Goal: Information Seeking & Learning: Learn about a topic

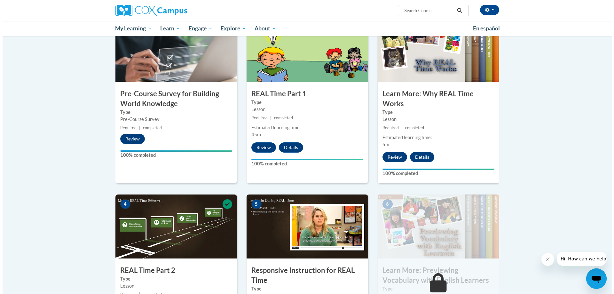
scroll to position [224, 0]
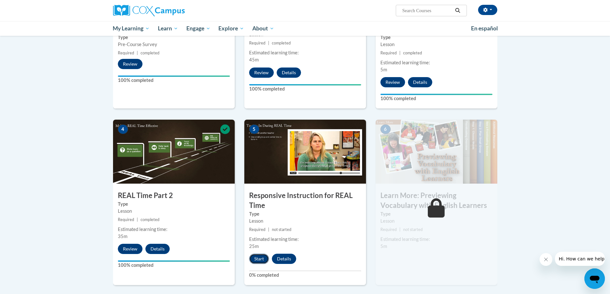
click at [260, 260] on button "Start" at bounding box center [259, 259] width 20 height 10
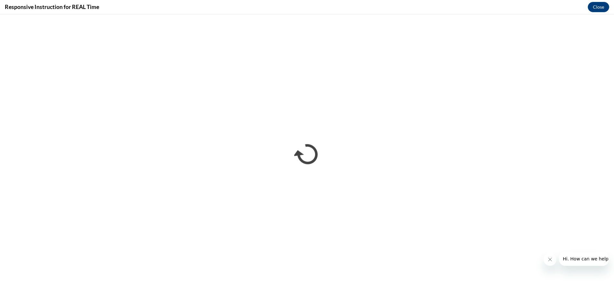
scroll to position [0, 0]
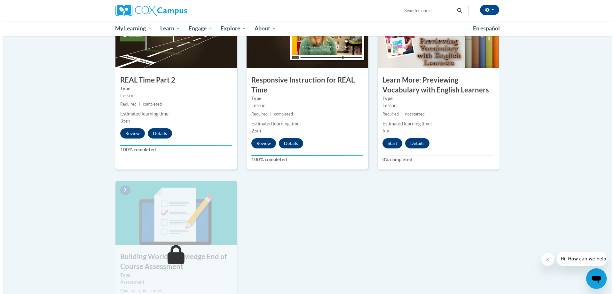
scroll to position [352, 0]
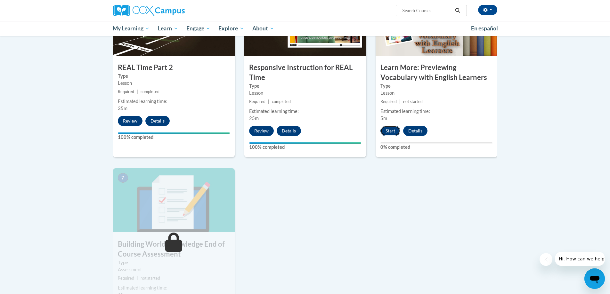
click at [394, 128] on button "Start" at bounding box center [390, 131] width 20 height 10
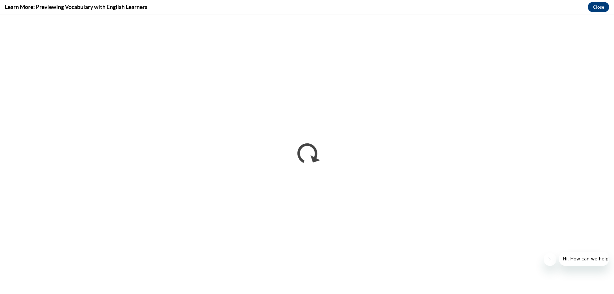
scroll to position [0, 0]
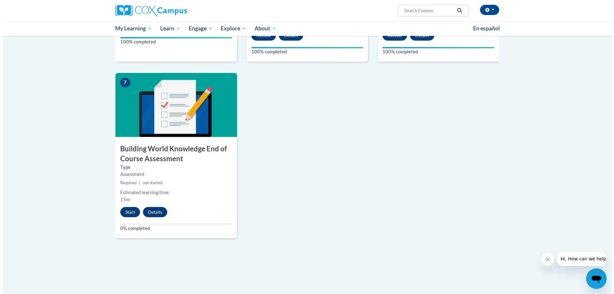
scroll to position [448, 0]
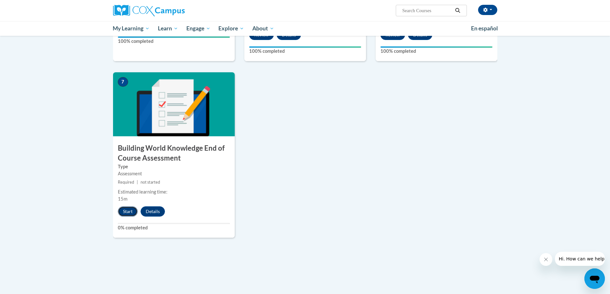
click at [125, 210] on button "Start" at bounding box center [128, 211] width 20 height 10
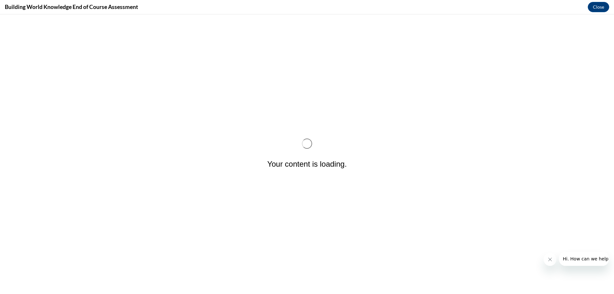
scroll to position [0, 0]
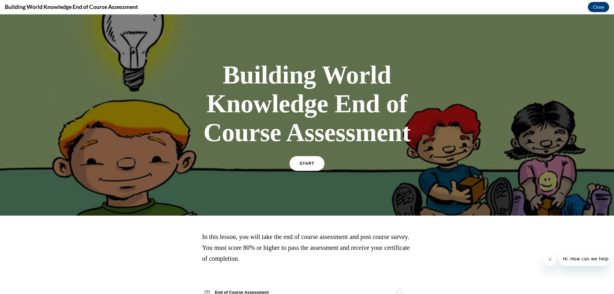
click at [299, 167] on link "START" at bounding box center [307, 163] width 35 height 15
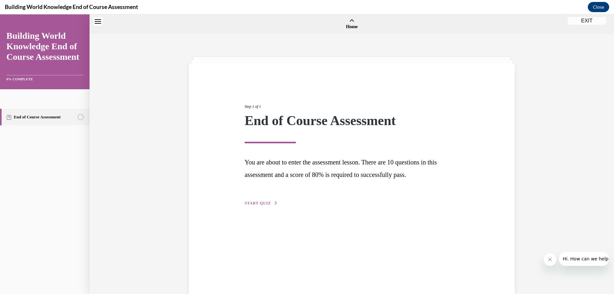
scroll to position [20, 0]
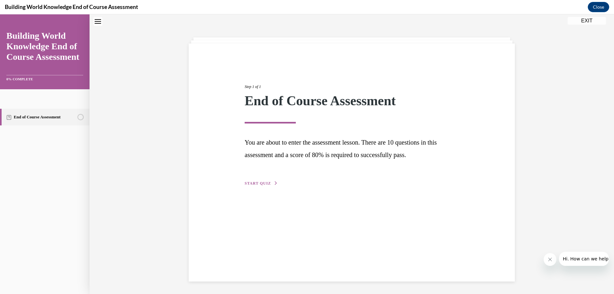
click at [257, 182] on span "START QUIZ" at bounding box center [258, 183] width 26 height 4
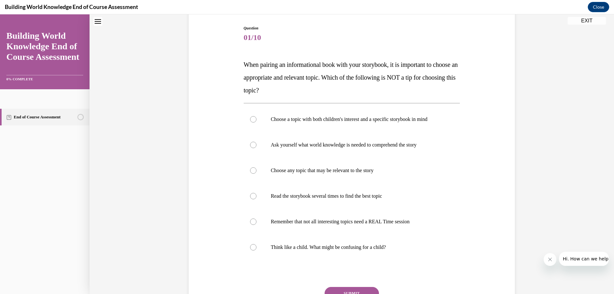
scroll to position [84, 0]
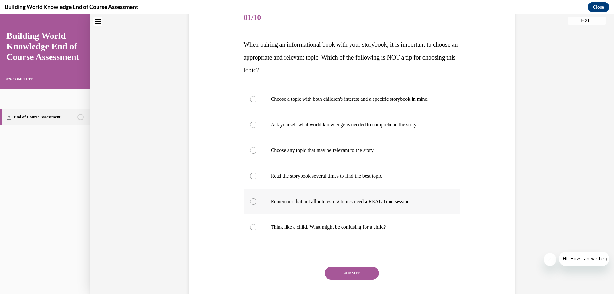
click at [250, 202] on div at bounding box center [253, 201] width 6 height 6
click at [250, 202] on input "Remember that not all interesting topics need a REAL Time session" at bounding box center [253, 201] width 6 height 6
radio input "true"
click at [340, 275] on button "SUBMIT" at bounding box center [352, 273] width 54 height 13
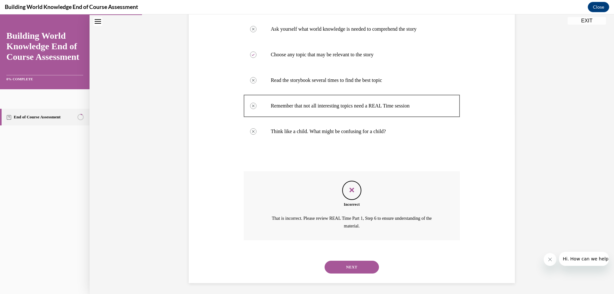
scroll to position [181, 0]
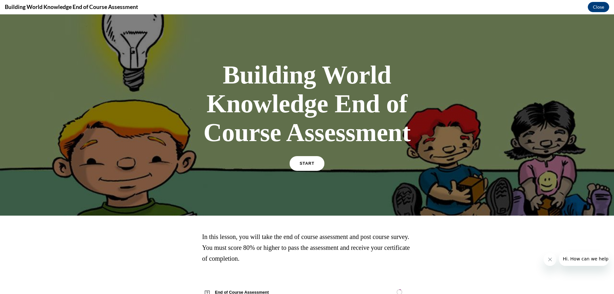
click at [316, 160] on link "START" at bounding box center [307, 163] width 35 height 15
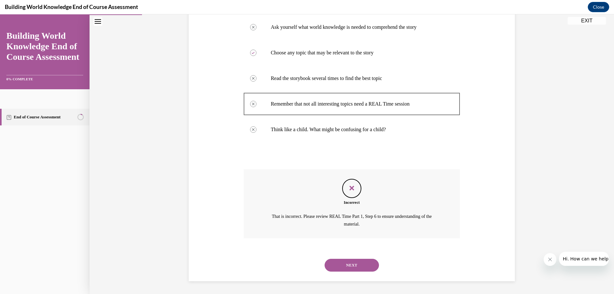
click at [348, 267] on button "NEXT" at bounding box center [352, 265] width 54 height 13
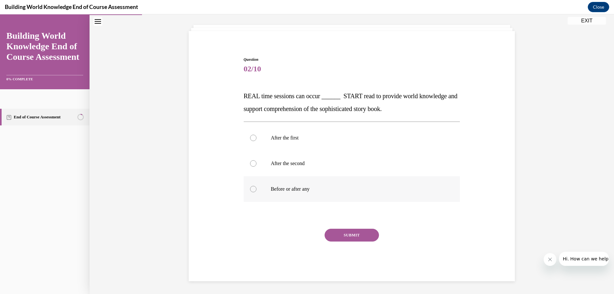
click at [252, 186] on div at bounding box center [253, 189] width 6 height 6
click at [252, 186] on input "Before or after any" at bounding box center [253, 189] width 6 height 6
radio input "true"
click at [348, 236] on button "SUBMIT" at bounding box center [352, 235] width 54 height 13
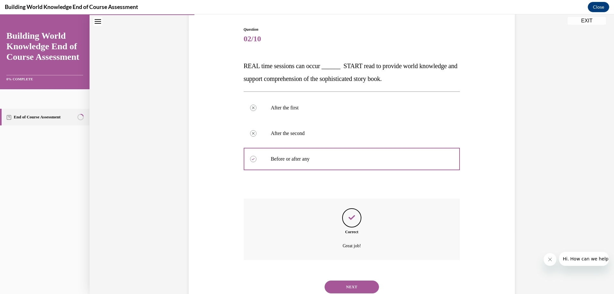
scroll to position [84, 0]
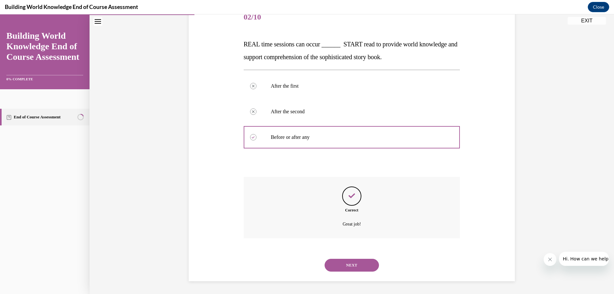
click at [339, 266] on button "NEXT" at bounding box center [352, 265] width 54 height 13
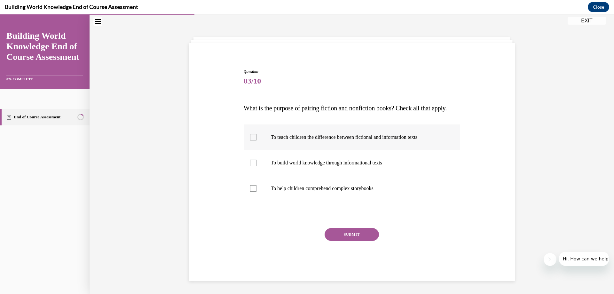
click at [250, 136] on div at bounding box center [253, 137] width 6 height 6
click at [250, 136] on input "To teach children the difference between fictional and information texts" at bounding box center [253, 137] width 6 height 6
checkbox input "true"
click at [252, 164] on div at bounding box center [253, 163] width 6 height 6
click at [252, 164] on input "To build world knowledge through informational texts" at bounding box center [253, 163] width 6 height 6
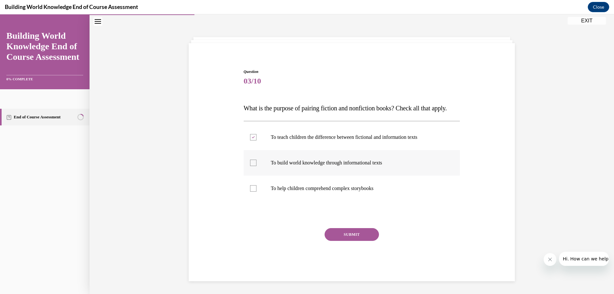
checkbox input "true"
click at [252, 188] on div at bounding box center [253, 188] width 6 height 6
click at [252, 188] on input "To help children comprehend complex storybooks" at bounding box center [253, 188] width 6 height 6
checkbox input "true"
click at [351, 236] on button "SUBMIT" at bounding box center [352, 234] width 54 height 13
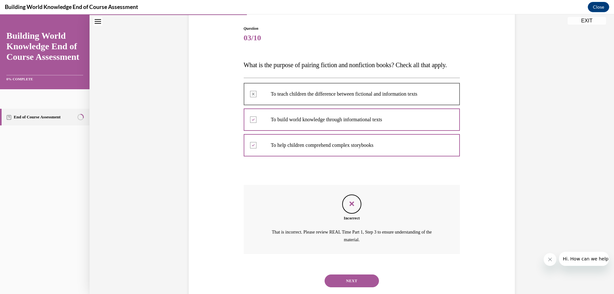
scroll to position [92, 0]
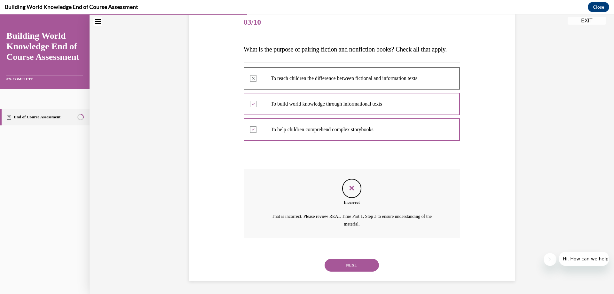
click at [352, 266] on button "NEXT" at bounding box center [352, 265] width 54 height 13
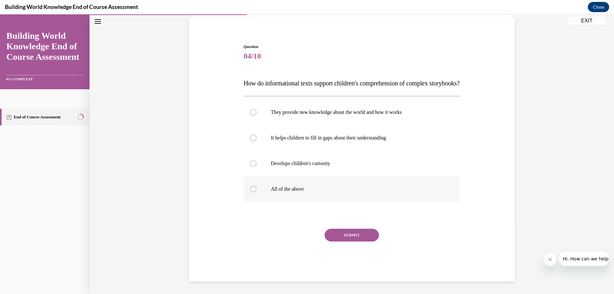
click at [253, 190] on div at bounding box center [253, 189] width 6 height 6
click at [253, 190] on input "All of the above" at bounding box center [253, 189] width 6 height 6
radio input "true"
click at [348, 235] on button "SUBMIT" at bounding box center [352, 235] width 54 height 13
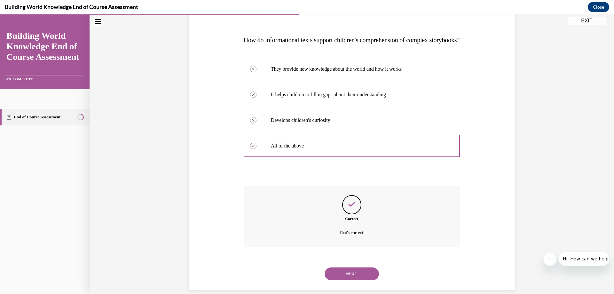
scroll to position [110, 0]
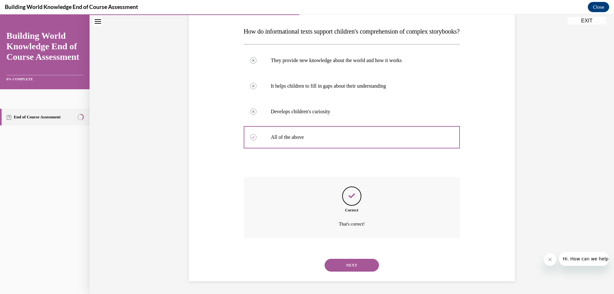
click at [348, 264] on button "NEXT" at bounding box center [352, 265] width 54 height 13
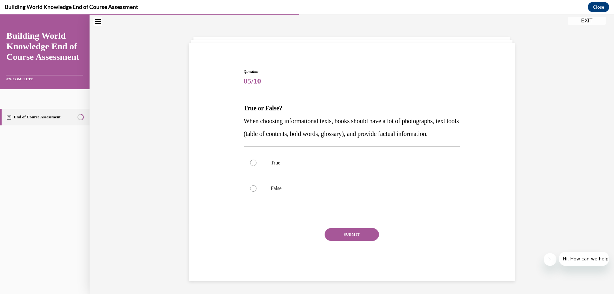
scroll to position [32, 0]
click at [252, 162] on div at bounding box center [253, 163] width 6 height 6
click at [252, 162] on input "True" at bounding box center [253, 163] width 6 height 6
radio input "true"
click at [354, 233] on button "SUBMIT" at bounding box center [352, 234] width 54 height 13
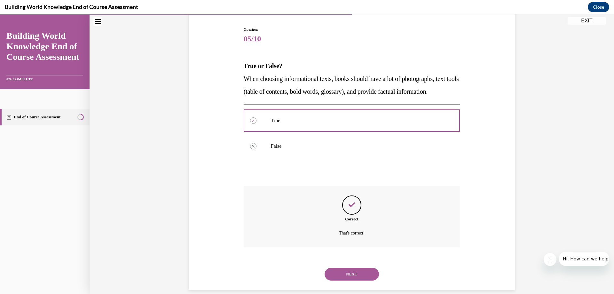
scroll to position [84, 0]
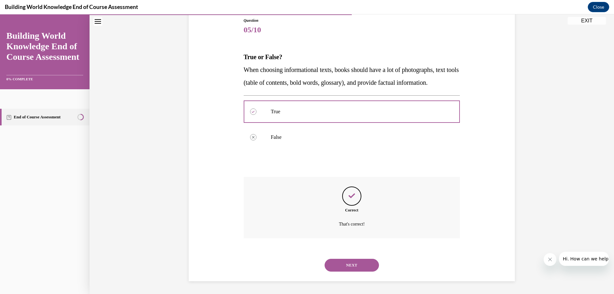
click at [358, 265] on button "NEXT" at bounding box center [352, 265] width 54 height 13
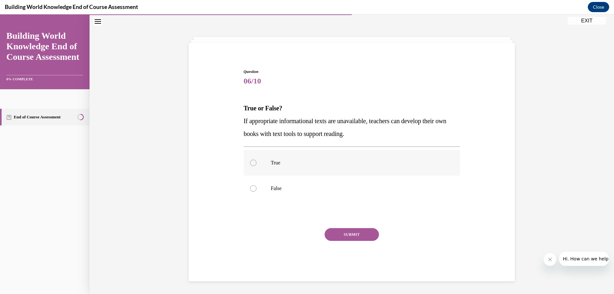
click at [252, 162] on div at bounding box center [253, 163] width 6 height 6
click at [252, 162] on input "True" at bounding box center [253, 163] width 6 height 6
radio input "true"
click at [340, 236] on button "SUBMIT" at bounding box center [352, 234] width 54 height 13
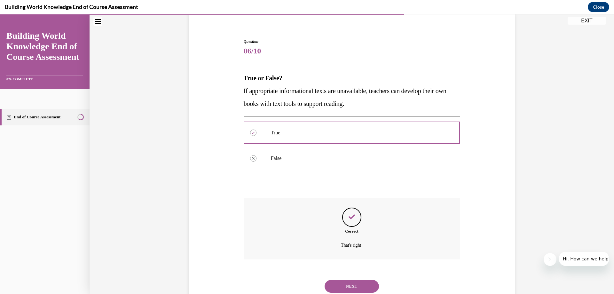
scroll to position [71, 0]
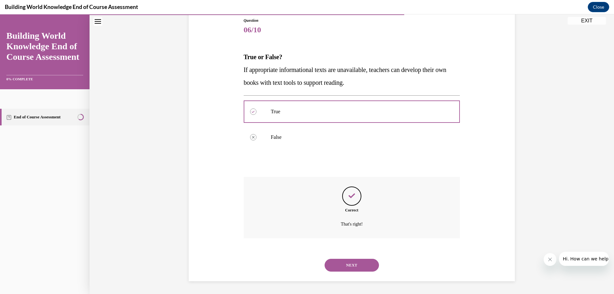
click at [352, 265] on button "NEXT" at bounding box center [352, 265] width 54 height 13
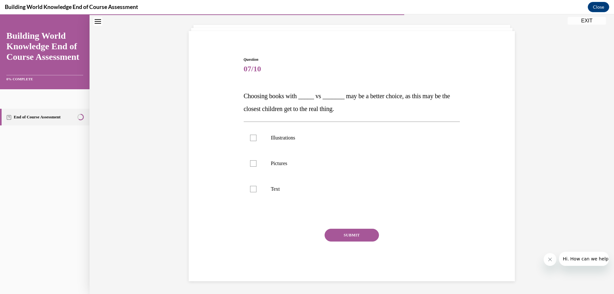
scroll to position [32, 0]
click at [253, 164] on div at bounding box center [253, 163] width 6 height 6
click at [253, 164] on input "Pictures" at bounding box center [253, 163] width 6 height 6
checkbox input "true"
click at [254, 189] on label "Text" at bounding box center [352, 189] width 217 height 26
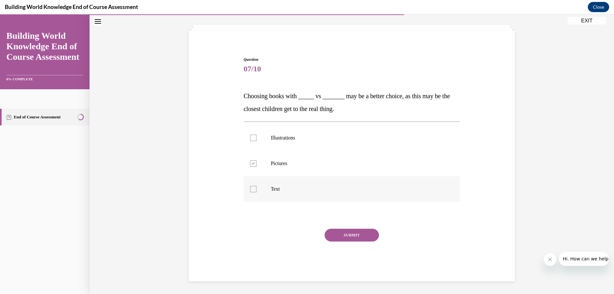
click at [254, 189] on input "Text" at bounding box center [253, 189] width 6 height 6
checkbox input "true"
click at [343, 238] on button "SUBMIT" at bounding box center [352, 235] width 54 height 13
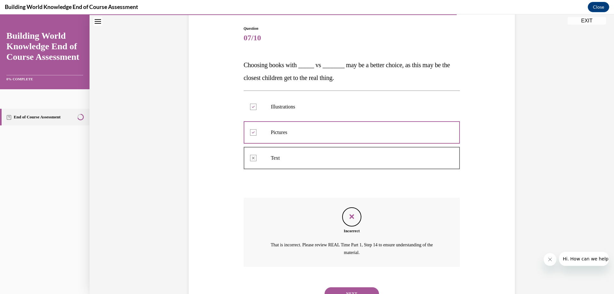
scroll to position [92, 0]
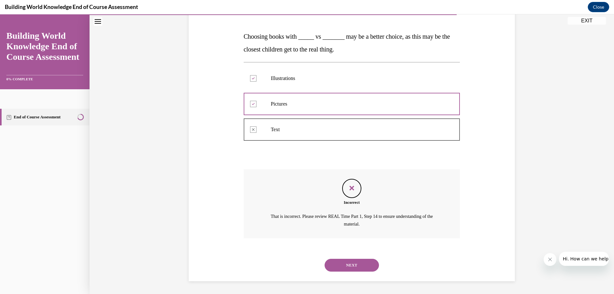
click at [361, 265] on button "NEXT" at bounding box center [352, 265] width 54 height 13
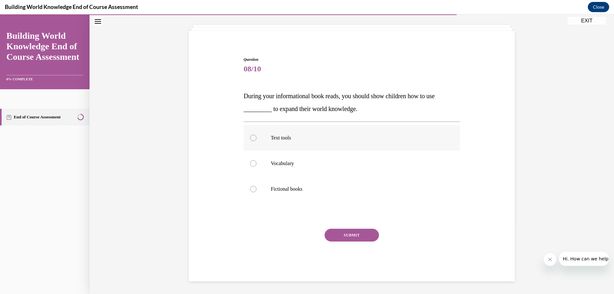
click at [250, 138] on div at bounding box center [253, 138] width 6 height 6
click at [250, 138] on input "Text tools" at bounding box center [253, 138] width 6 height 6
radio input "true"
click at [347, 234] on button "SUBMIT" at bounding box center [352, 235] width 54 height 13
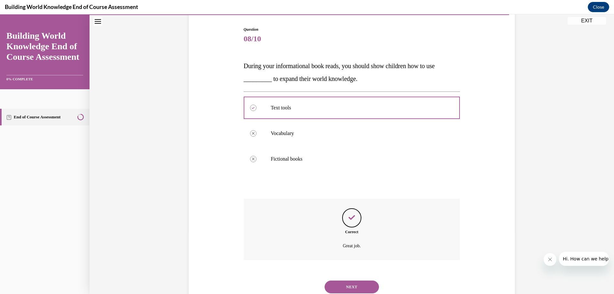
scroll to position [84, 0]
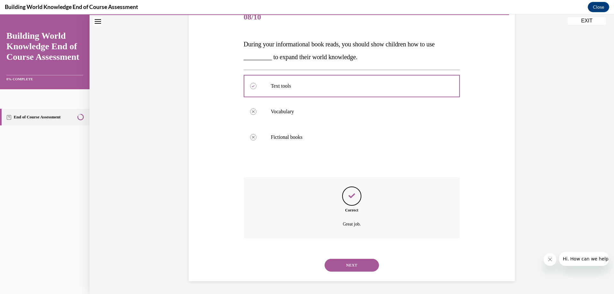
click at [354, 263] on button "NEXT" at bounding box center [352, 265] width 54 height 13
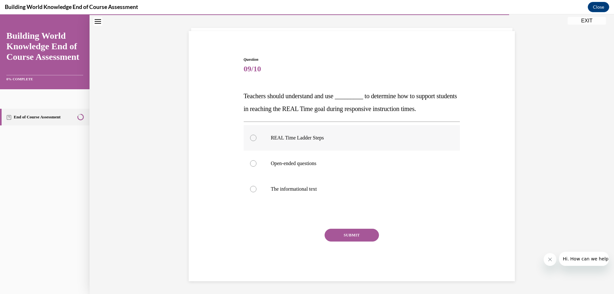
click at [251, 138] on div at bounding box center [253, 138] width 6 height 6
click at [251, 138] on input "REAL Time Ladder Steps" at bounding box center [253, 138] width 6 height 6
radio input "true"
click at [354, 236] on button "SUBMIT" at bounding box center [352, 235] width 54 height 13
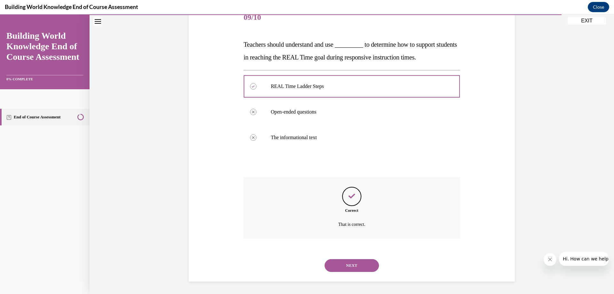
scroll to position [84, 0]
click at [353, 264] on button "NEXT" at bounding box center [352, 265] width 54 height 13
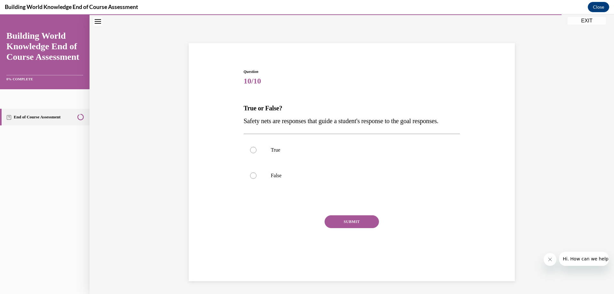
scroll to position [20, 0]
drag, startPoint x: 252, startPoint y: 165, endPoint x: 263, endPoint y: 173, distance: 14.0
click at [253, 163] on label "True" at bounding box center [352, 150] width 217 height 26
click at [253, 153] on input "True" at bounding box center [253, 150] width 6 height 6
radio input "true"
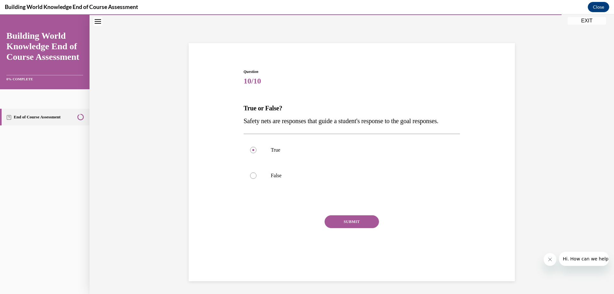
click at [347, 228] on button "SUBMIT" at bounding box center [352, 221] width 54 height 13
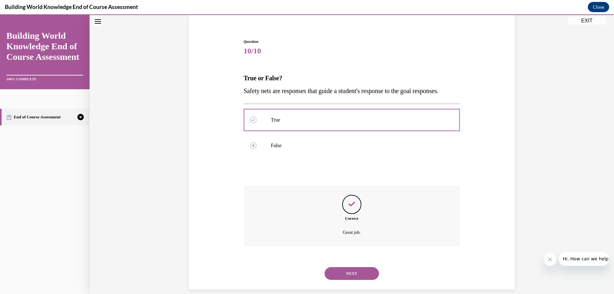
scroll to position [71, 0]
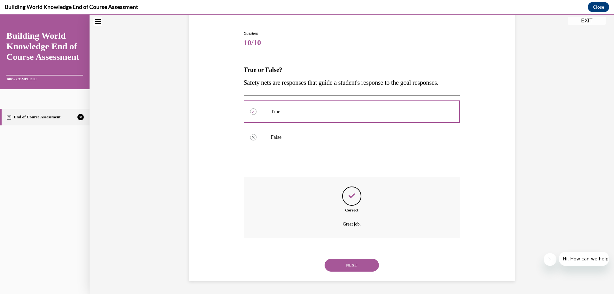
click at [348, 268] on button "NEXT" at bounding box center [352, 265] width 54 height 13
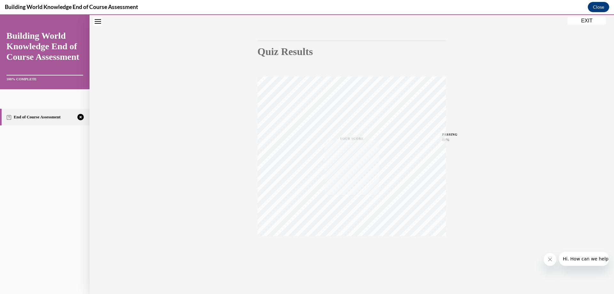
scroll to position [48, 0]
click at [350, 252] on icon "button" at bounding box center [352, 255] width 23 height 7
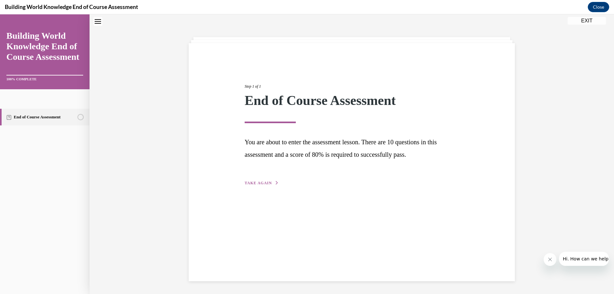
scroll to position [20, 0]
click at [258, 183] on span "TAKE AGAIN" at bounding box center [258, 183] width 27 height 4
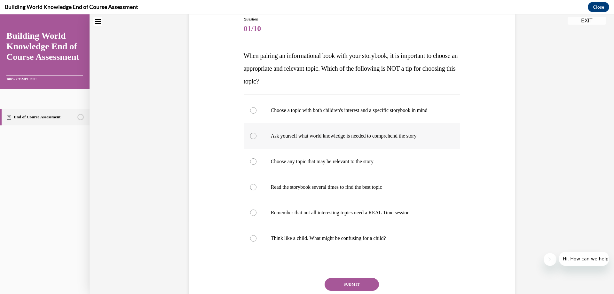
scroll to position [84, 0]
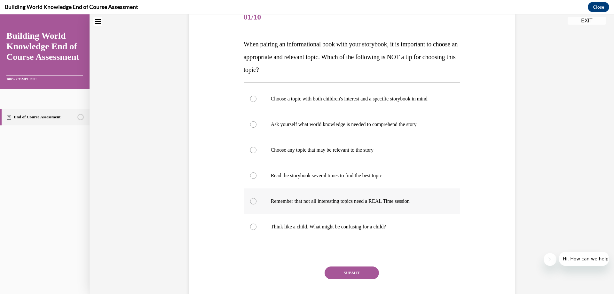
click at [250, 200] on div at bounding box center [253, 201] width 6 height 6
click at [250, 200] on input "Remember that not all interesting topics need a REAL Time session" at bounding box center [253, 201] width 6 height 6
radio input "true"
click at [346, 276] on button "SUBMIT" at bounding box center [352, 273] width 54 height 13
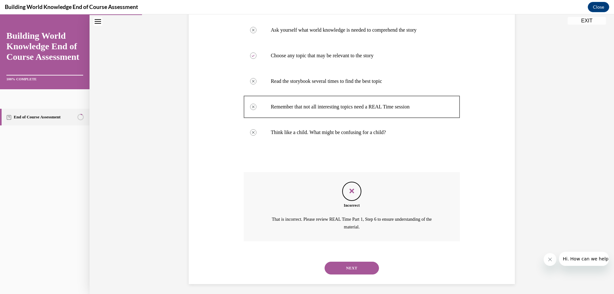
scroll to position [181, 0]
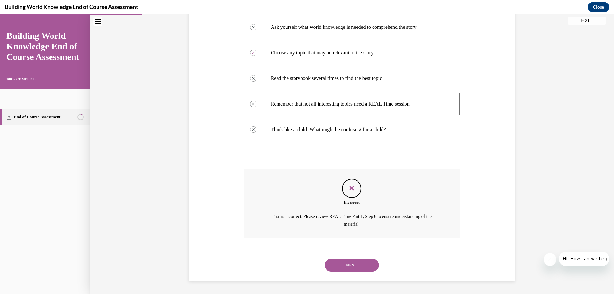
click at [354, 267] on button "NEXT" at bounding box center [352, 265] width 54 height 13
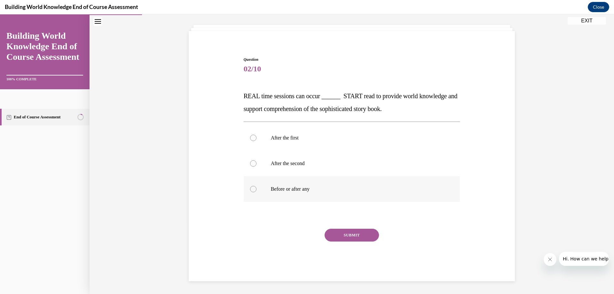
click at [251, 191] on div at bounding box center [253, 189] width 6 height 6
click at [251, 191] on input "Before or after any" at bounding box center [253, 189] width 6 height 6
radio input "true"
click at [357, 234] on button "SUBMIT" at bounding box center [352, 235] width 54 height 13
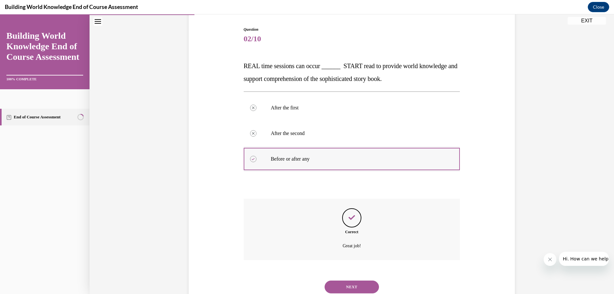
scroll to position [84, 0]
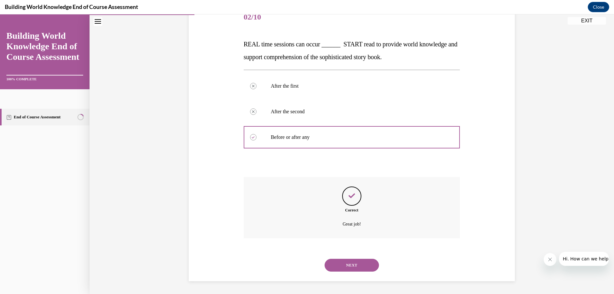
click at [354, 267] on button "NEXT" at bounding box center [352, 265] width 54 height 13
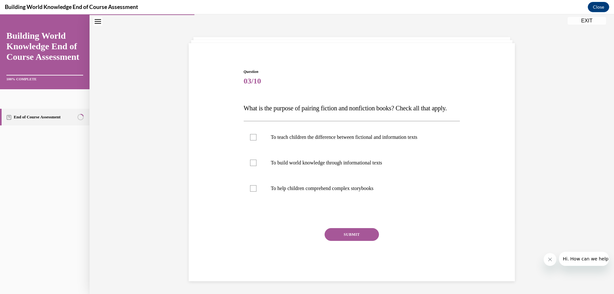
scroll to position [32, 0]
click at [250, 164] on div at bounding box center [253, 163] width 6 height 6
click at [250, 164] on input "To build world knowledge through informational texts" at bounding box center [253, 163] width 6 height 6
checkbox input "true"
click at [250, 188] on div at bounding box center [253, 188] width 6 height 6
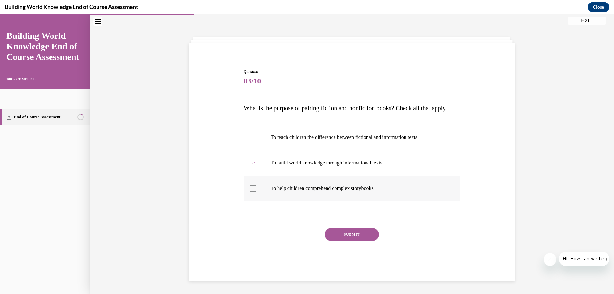
click at [250, 188] on input "To help children comprehend complex storybooks" at bounding box center [253, 188] width 6 height 6
checkbox input "true"
click at [353, 232] on button "SUBMIT" at bounding box center [352, 234] width 54 height 13
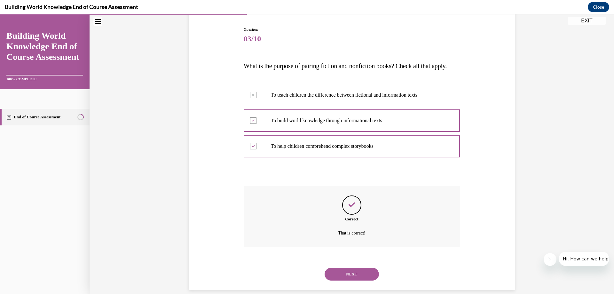
scroll to position [84, 0]
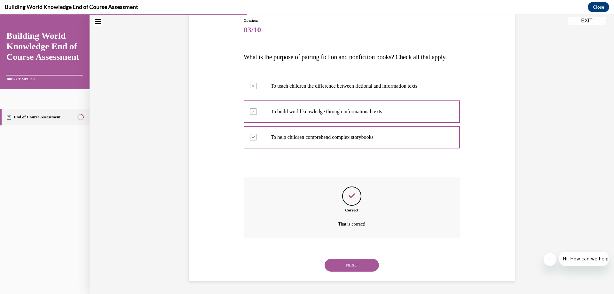
click at [357, 263] on button "NEXT" at bounding box center [352, 265] width 54 height 13
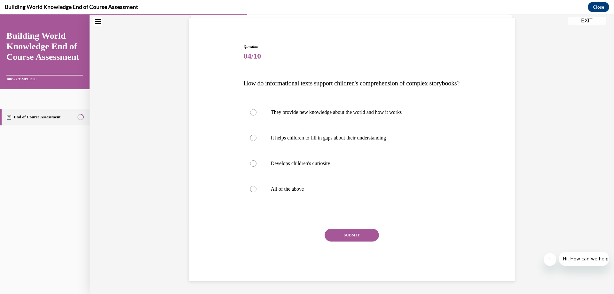
scroll to position [58, 0]
click at [250, 190] on div at bounding box center [253, 189] width 6 height 6
click at [250, 190] on input "All of the above" at bounding box center [253, 189] width 6 height 6
radio input "true"
click at [340, 238] on button "SUBMIT" at bounding box center [352, 235] width 54 height 13
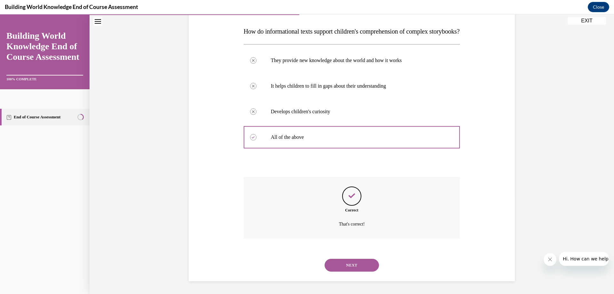
scroll to position [110, 0]
click at [353, 265] on button "NEXT" at bounding box center [352, 265] width 54 height 13
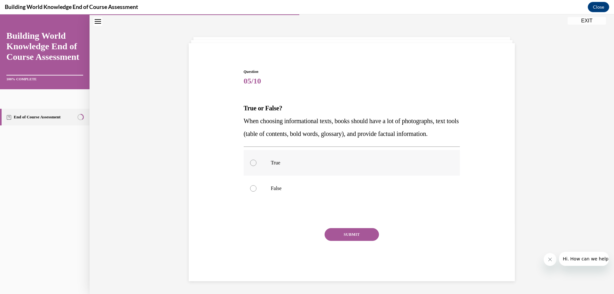
click at [252, 162] on div at bounding box center [253, 163] width 6 height 6
click at [252, 162] on input "True" at bounding box center [253, 163] width 6 height 6
radio input "true"
click at [334, 233] on button "SUBMIT" at bounding box center [352, 234] width 54 height 13
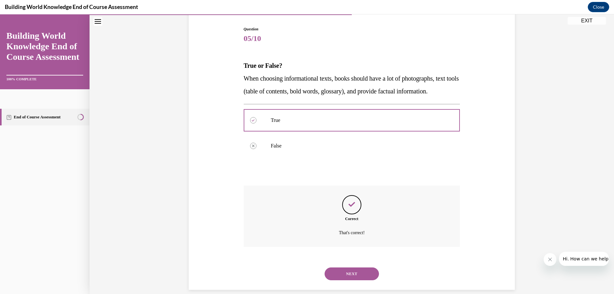
scroll to position [84, 0]
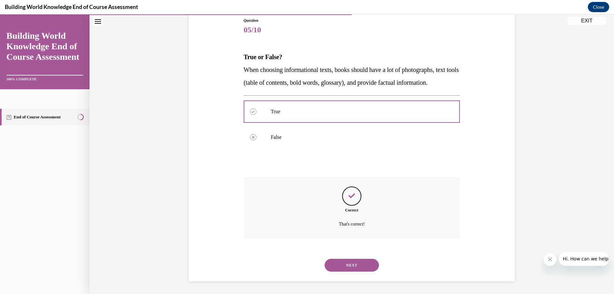
click at [352, 265] on button "NEXT" at bounding box center [352, 265] width 54 height 13
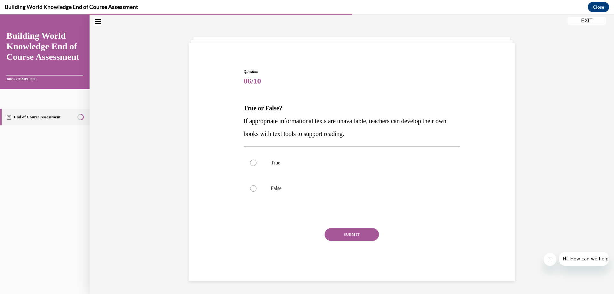
scroll to position [20, 0]
click at [250, 162] on div at bounding box center [253, 163] width 6 height 6
click at [250, 162] on input "True" at bounding box center [253, 163] width 6 height 6
radio input "true"
click at [341, 232] on button "SUBMIT" at bounding box center [352, 234] width 54 height 13
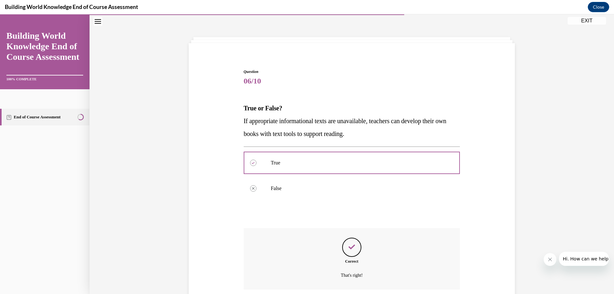
scroll to position [71, 0]
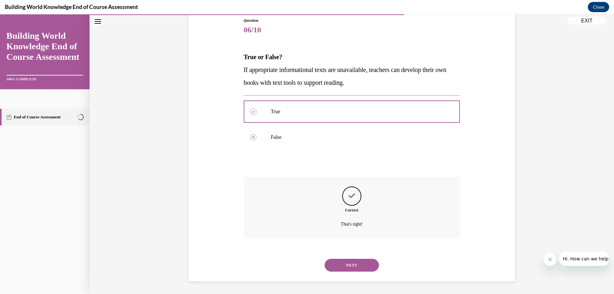
click at [350, 268] on button "NEXT" at bounding box center [352, 265] width 54 height 13
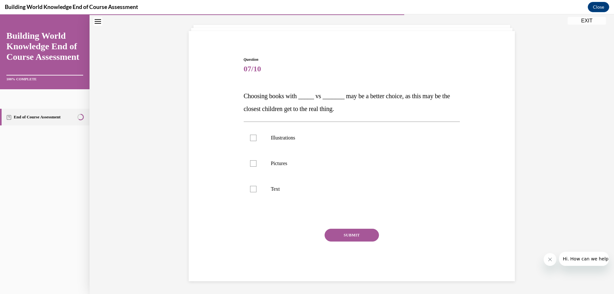
scroll to position [32, 0]
click at [252, 160] on label "Pictures" at bounding box center [352, 164] width 217 height 26
click at [252, 160] on input "Pictures" at bounding box center [253, 163] width 6 height 6
checkbox input "true"
click at [364, 235] on button "SUBMIT" at bounding box center [352, 235] width 54 height 13
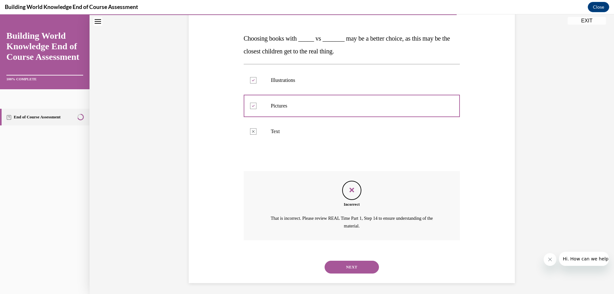
scroll to position [92, 0]
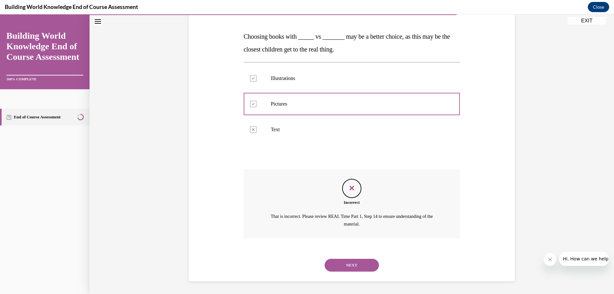
click at [356, 265] on button "NEXT" at bounding box center [352, 265] width 54 height 13
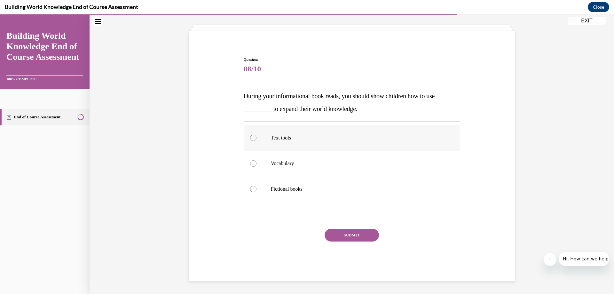
click at [252, 137] on div at bounding box center [253, 138] width 6 height 6
click at [252, 137] on input "Text tools" at bounding box center [253, 138] width 6 height 6
radio input "true"
click at [356, 232] on button "SUBMIT" at bounding box center [352, 235] width 54 height 13
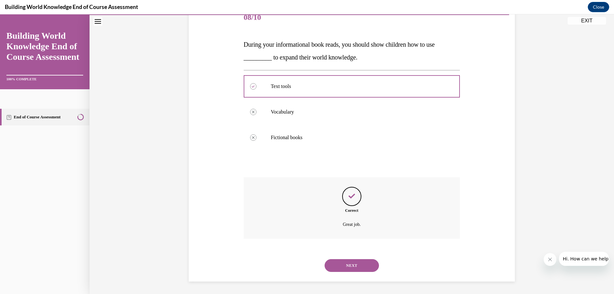
scroll to position [84, 0]
click at [348, 266] on button "NEXT" at bounding box center [352, 265] width 54 height 13
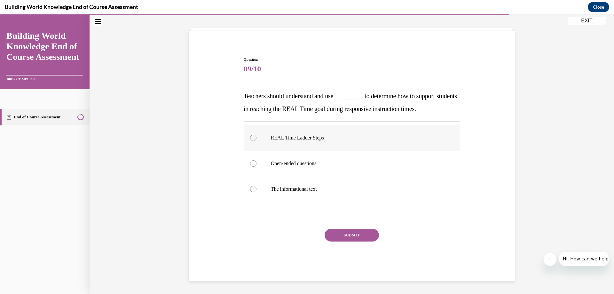
click at [254, 138] on div at bounding box center [253, 138] width 6 height 6
click at [254, 138] on input "REAL Time Ladder Steps" at bounding box center [253, 138] width 6 height 6
radio input "true"
click at [342, 232] on button "SUBMIT" at bounding box center [352, 235] width 54 height 13
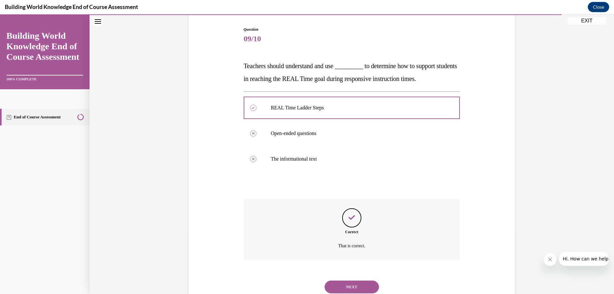
scroll to position [84, 0]
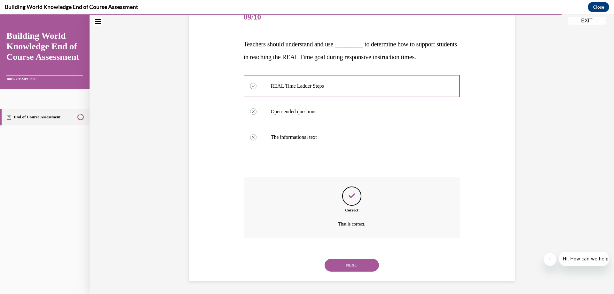
click at [356, 267] on button "NEXT" at bounding box center [352, 265] width 54 height 13
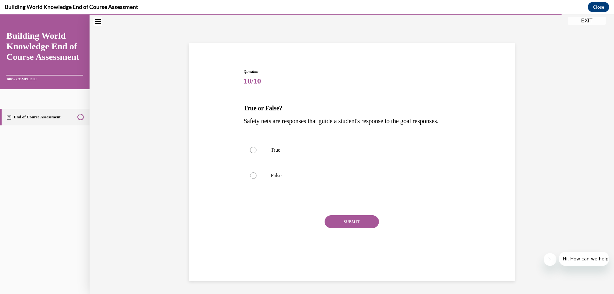
scroll to position [20, 0]
click at [251, 153] on div at bounding box center [253, 150] width 6 height 6
click at [251, 153] on input "True" at bounding box center [253, 150] width 6 height 6
radio input "true"
click at [354, 228] on button "SUBMIT" at bounding box center [352, 221] width 54 height 13
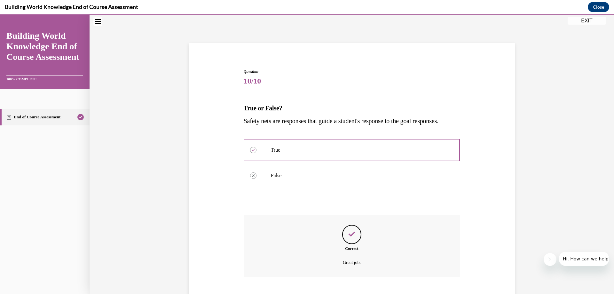
scroll to position [71, 0]
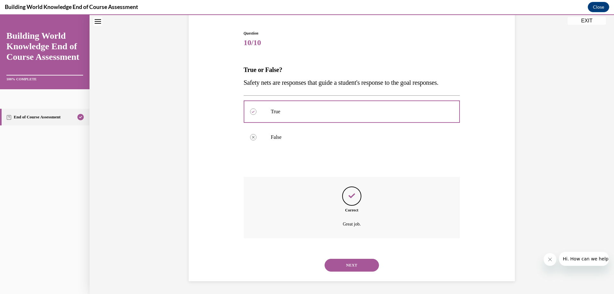
click at [350, 264] on button "NEXT" at bounding box center [352, 265] width 54 height 13
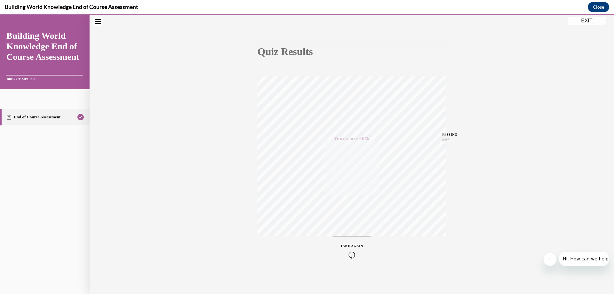
click at [347, 255] on icon "button" at bounding box center [352, 255] width 23 height 7
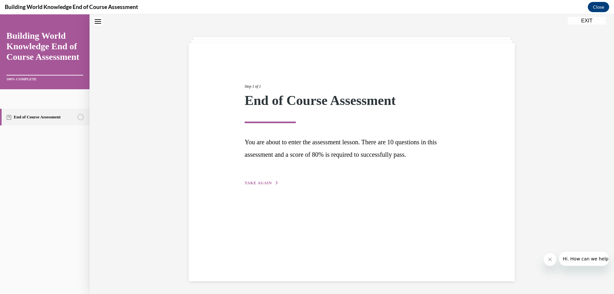
click at [253, 184] on span "TAKE AGAIN" at bounding box center [258, 183] width 27 height 4
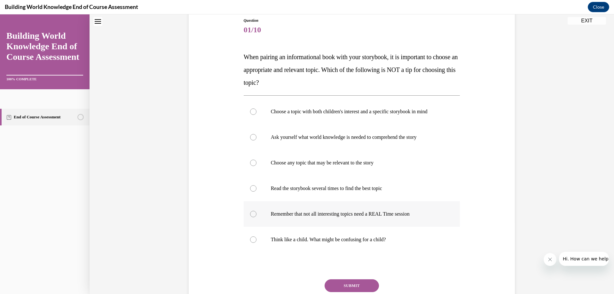
scroll to position [84, 0]
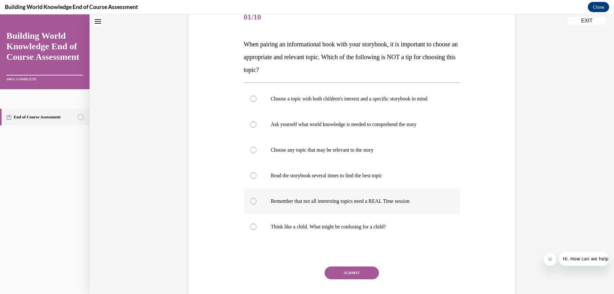
click at [252, 201] on div at bounding box center [253, 201] width 6 height 6
click at [252, 201] on input "Remember that not all interesting topics need a REAL Time session" at bounding box center [253, 201] width 6 height 6
radio input "true"
click at [347, 273] on button "SUBMIT" at bounding box center [352, 273] width 54 height 13
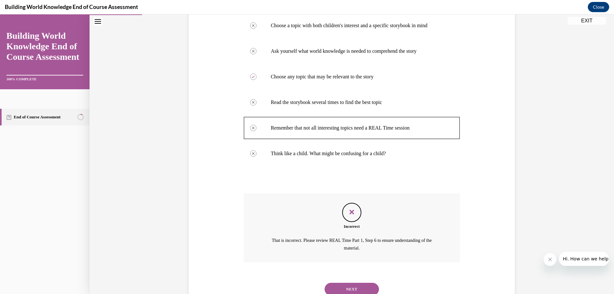
scroll to position [181, 0]
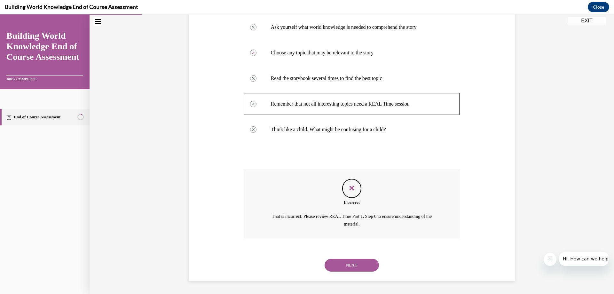
click at [358, 261] on button "NEXT" at bounding box center [352, 265] width 54 height 13
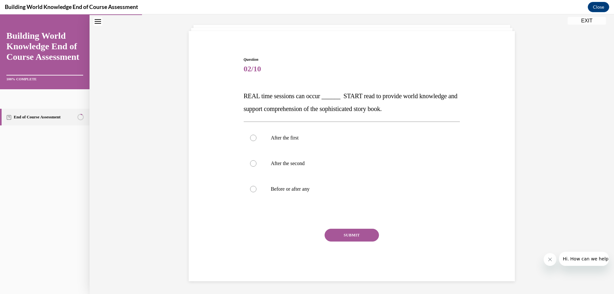
scroll to position [32, 0]
drag, startPoint x: 249, startPoint y: 190, endPoint x: 256, endPoint y: 194, distance: 8.2
click at [250, 189] on div at bounding box center [253, 189] width 6 height 6
click at [250, 189] on input "Before or after any" at bounding box center [253, 189] width 6 height 6
radio input "true"
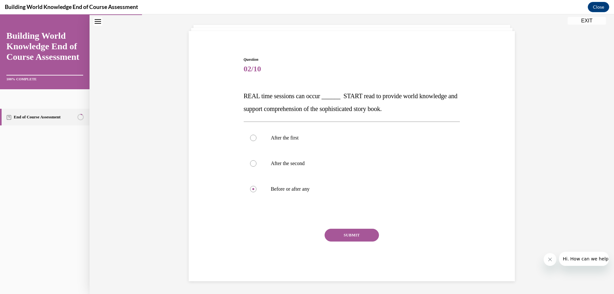
click at [351, 235] on button "SUBMIT" at bounding box center [352, 235] width 54 height 13
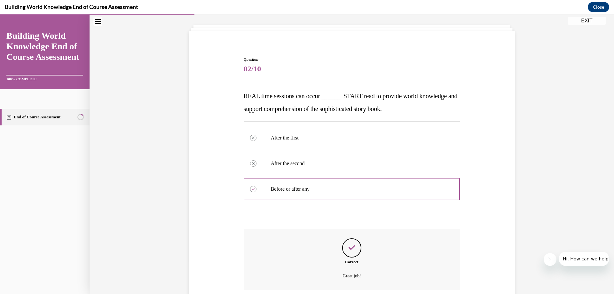
scroll to position [84, 0]
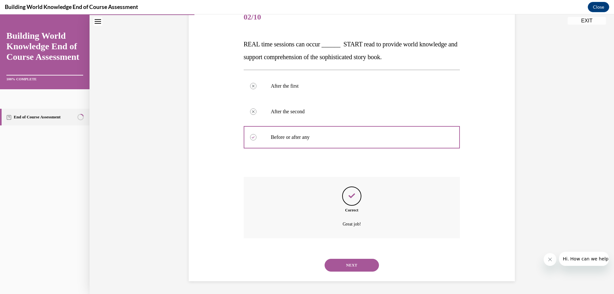
click at [349, 265] on button "NEXT" at bounding box center [352, 265] width 54 height 13
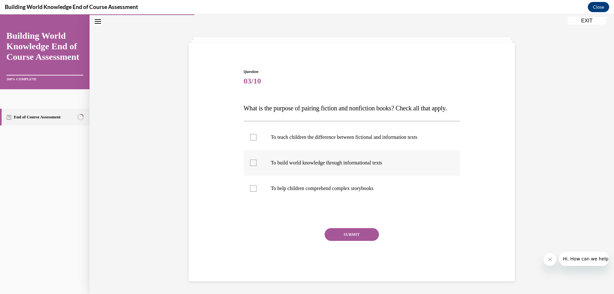
click at [251, 161] on div at bounding box center [253, 163] width 6 height 6
click at [251, 161] on input "To build world knowledge through informational texts" at bounding box center [253, 163] width 6 height 6
checkbox input "true"
click at [252, 188] on div at bounding box center [253, 188] width 6 height 6
click at [252, 188] on input "To help children comprehend complex storybooks" at bounding box center [253, 188] width 6 height 6
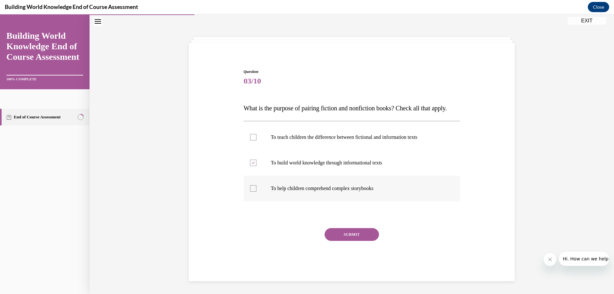
checkbox input "true"
click at [342, 236] on button "SUBMIT" at bounding box center [352, 234] width 54 height 13
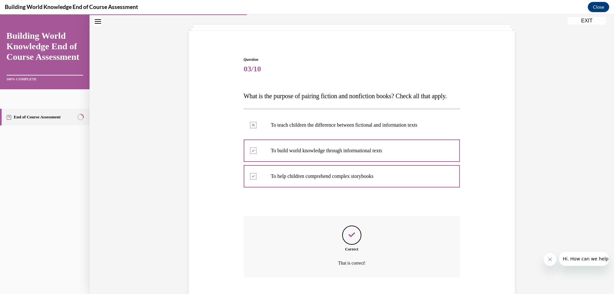
scroll to position [84, 0]
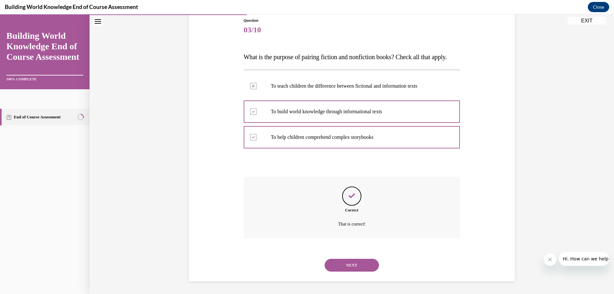
click at [352, 265] on button "NEXT" at bounding box center [352, 265] width 54 height 13
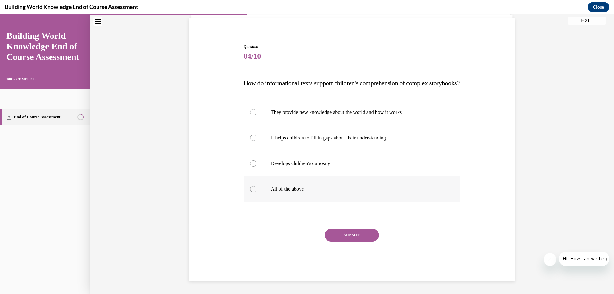
click at [251, 189] on div at bounding box center [253, 189] width 6 height 6
click at [251, 189] on input "All of the above" at bounding box center [253, 189] width 6 height 6
radio input "true"
click at [350, 232] on button "SUBMIT" at bounding box center [352, 235] width 54 height 13
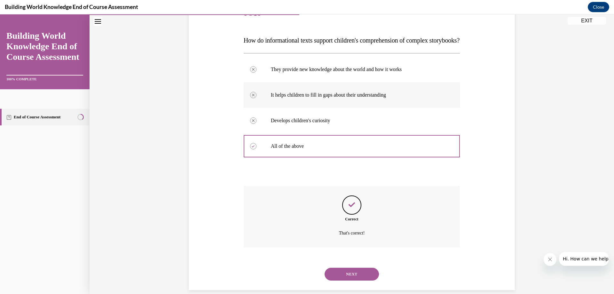
scroll to position [110, 0]
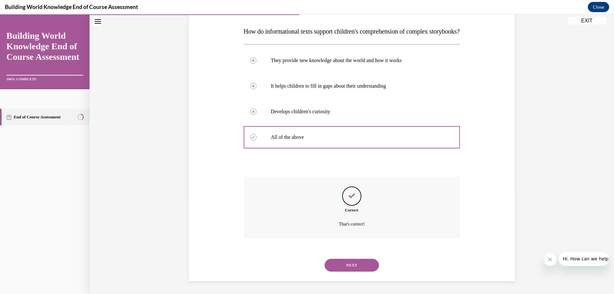
click at [362, 264] on button "NEXT" at bounding box center [352, 265] width 54 height 13
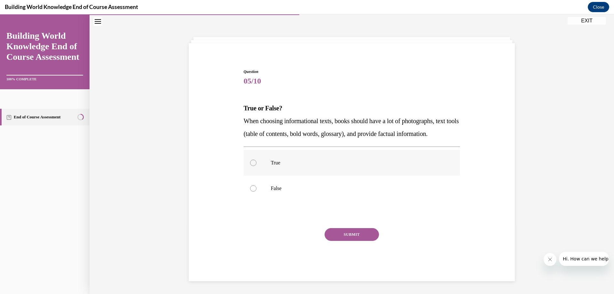
click at [252, 162] on div at bounding box center [253, 163] width 6 height 6
click at [252, 162] on input "True" at bounding box center [253, 163] width 6 height 6
radio input "true"
click at [341, 239] on button "SUBMIT" at bounding box center [352, 234] width 54 height 13
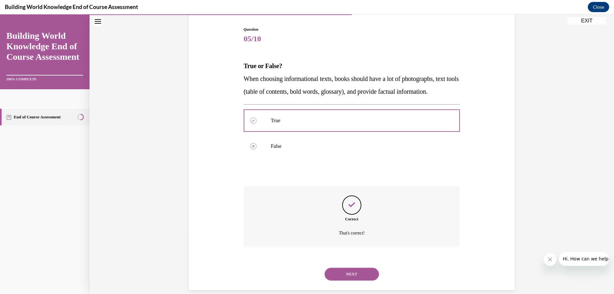
scroll to position [84, 0]
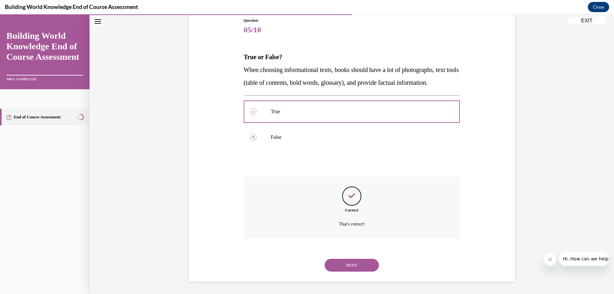
click at [345, 263] on button "NEXT" at bounding box center [352, 265] width 54 height 13
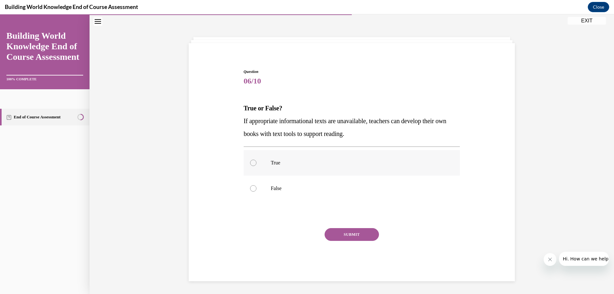
click at [251, 164] on div at bounding box center [253, 163] width 6 height 6
click at [251, 164] on input "True" at bounding box center [253, 163] width 6 height 6
radio input "true"
click at [352, 233] on button "SUBMIT" at bounding box center [352, 234] width 54 height 13
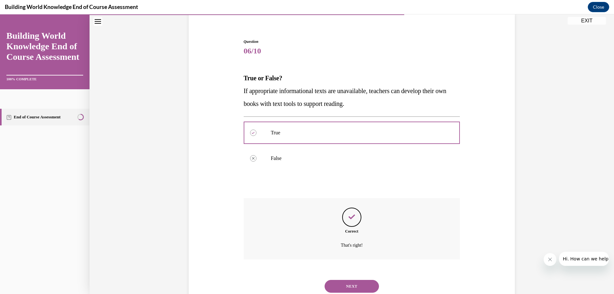
scroll to position [71, 0]
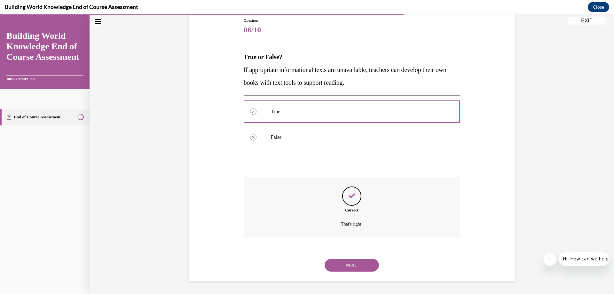
click at [348, 265] on button "NEXT" at bounding box center [352, 265] width 54 height 13
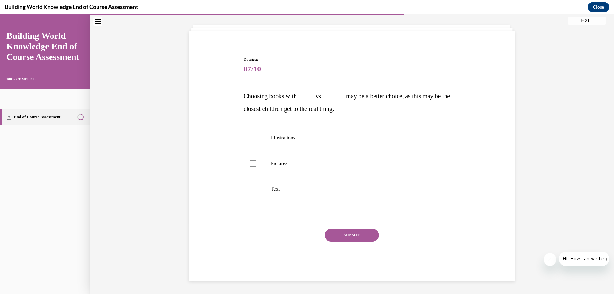
scroll to position [32, 0]
click at [250, 138] on div at bounding box center [253, 138] width 6 height 6
click at [250, 138] on input "Illustrations" at bounding box center [253, 138] width 6 height 6
checkbox input "true"
click at [251, 188] on div at bounding box center [253, 189] width 6 height 6
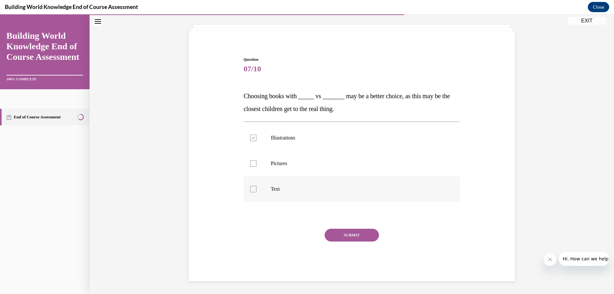
click at [251, 188] on input "Text" at bounding box center [253, 189] width 6 height 6
checkbox input "true"
click at [352, 234] on button "SUBMIT" at bounding box center [352, 235] width 54 height 13
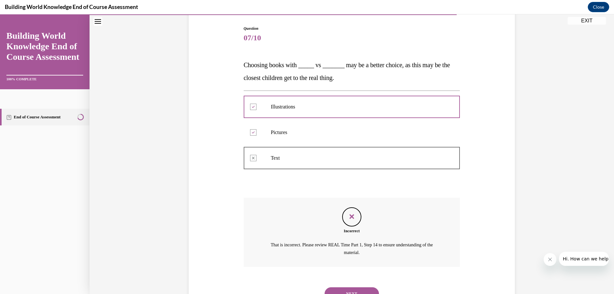
scroll to position [92, 0]
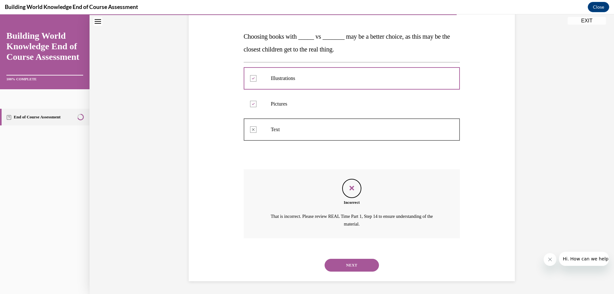
click at [352, 265] on button "NEXT" at bounding box center [352, 265] width 54 height 13
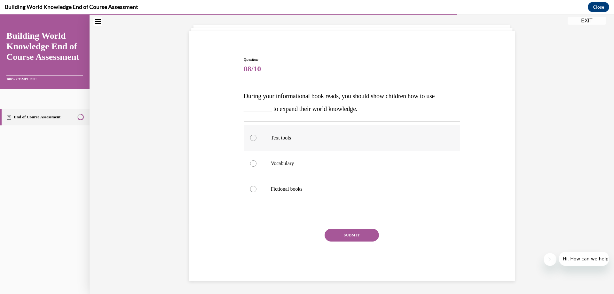
drag, startPoint x: 251, startPoint y: 137, endPoint x: 258, endPoint y: 149, distance: 14.6
click at [251, 137] on div at bounding box center [253, 138] width 6 height 6
click at [251, 137] on input "Text tools" at bounding box center [253, 138] width 6 height 6
radio input "true"
click at [344, 235] on button "SUBMIT" at bounding box center [352, 235] width 54 height 13
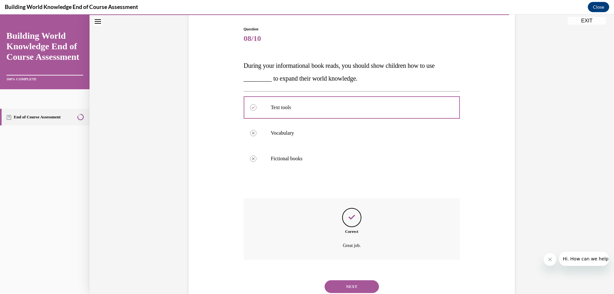
scroll to position [84, 0]
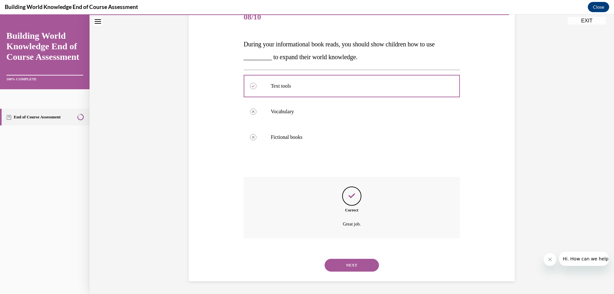
click at [352, 266] on button "NEXT" at bounding box center [352, 265] width 54 height 13
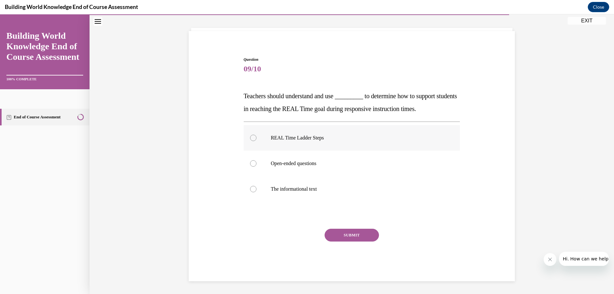
click at [252, 135] on label "REAL Time Ladder Steps" at bounding box center [352, 138] width 217 height 26
click at [252, 135] on input "REAL Time Ladder Steps" at bounding box center [253, 138] width 6 height 6
radio input "true"
click at [336, 235] on button "SUBMIT" at bounding box center [352, 235] width 54 height 13
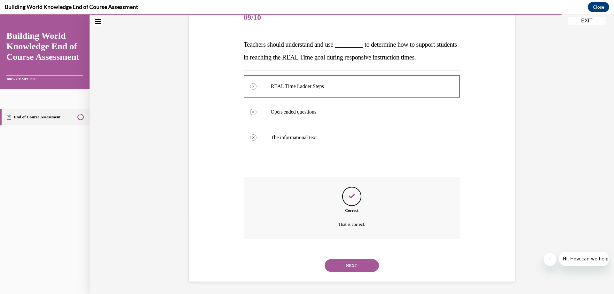
scroll to position [84, 0]
click at [342, 264] on button "NEXT" at bounding box center [352, 265] width 54 height 13
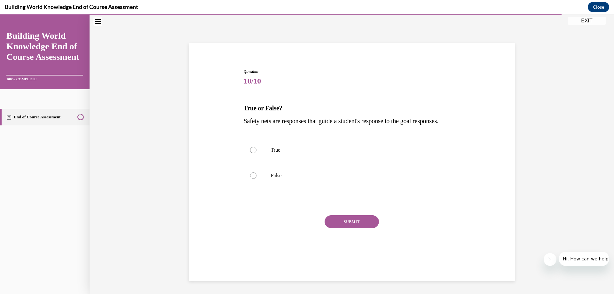
scroll to position [20, 0]
click at [250, 153] on div at bounding box center [253, 150] width 6 height 6
click at [250, 153] on input "True" at bounding box center [253, 150] width 6 height 6
radio input "true"
click at [341, 228] on button "SUBMIT" at bounding box center [352, 221] width 54 height 13
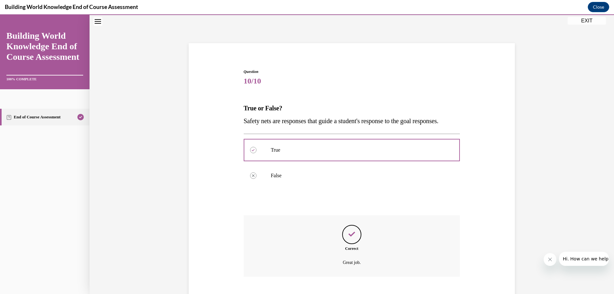
scroll to position [71, 0]
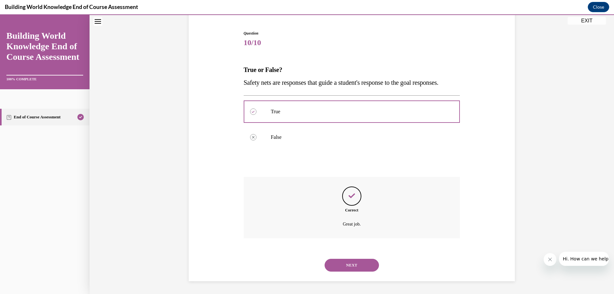
click at [351, 265] on button "NEXT" at bounding box center [352, 265] width 54 height 13
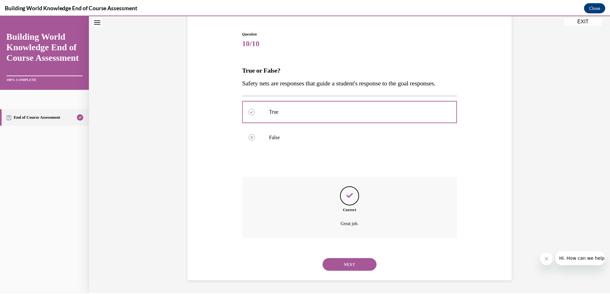
scroll to position [48, 0]
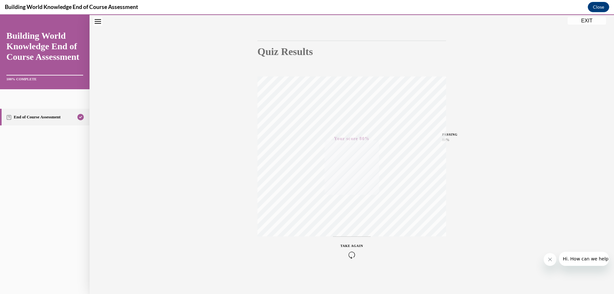
click at [583, 18] on button "EXIT" at bounding box center [587, 21] width 38 height 8
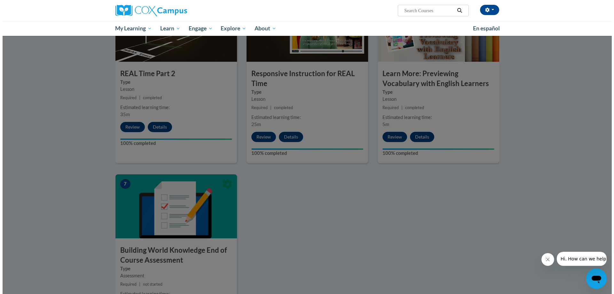
scroll to position [320, 0]
